Goal: Transaction & Acquisition: Purchase product/service

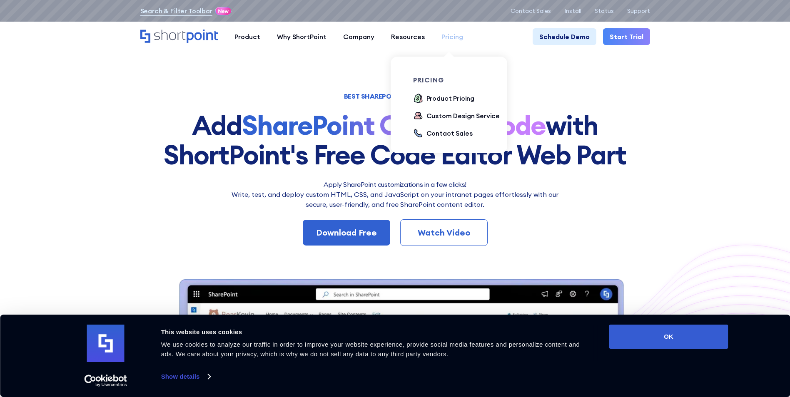
click at [451, 37] on div "Pricing" at bounding box center [452, 37] width 22 height 10
click at [443, 96] on div "Product Pricing" at bounding box center [450, 98] width 48 height 10
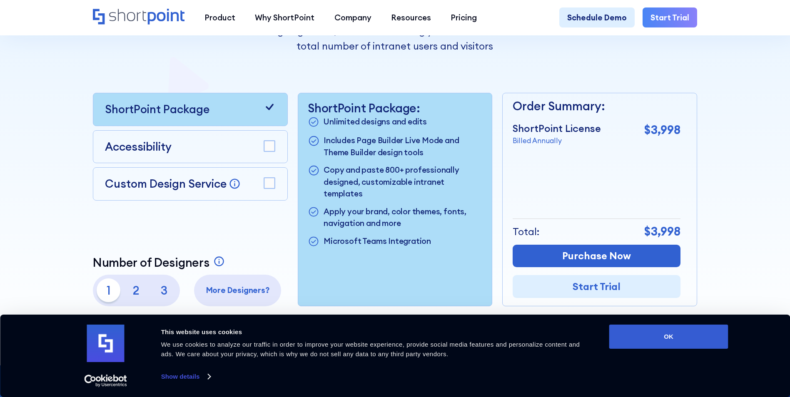
scroll to position [250, 0]
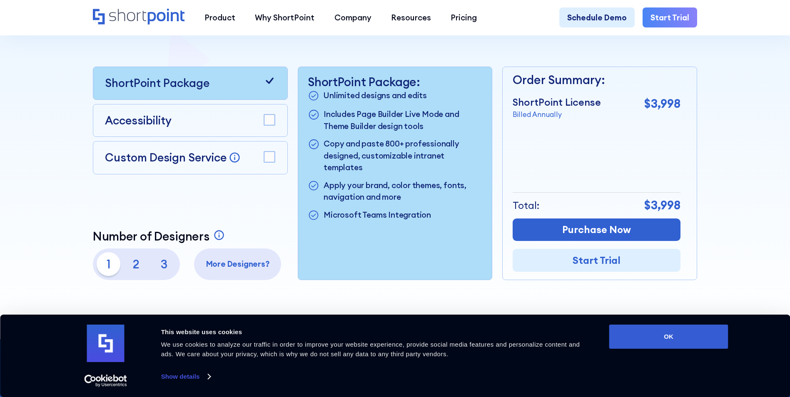
click at [129, 266] on p "2" at bounding box center [136, 264] width 24 height 24
click at [109, 267] on p "1" at bounding box center [109, 264] width 24 height 24
click at [140, 268] on p "2" at bounding box center [136, 264] width 24 height 24
click at [154, 266] on p "3" at bounding box center [164, 264] width 24 height 24
click at [112, 268] on p "1" at bounding box center [109, 264] width 24 height 24
